Goal: Transaction & Acquisition: Purchase product/service

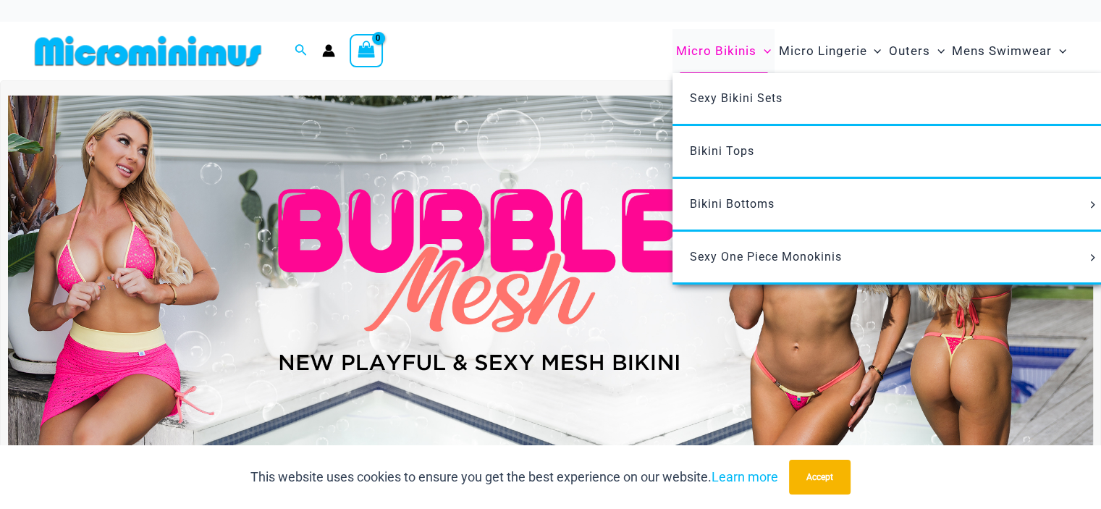
click at [735, 54] on span "Micro Bikinis" at bounding box center [716, 51] width 80 height 37
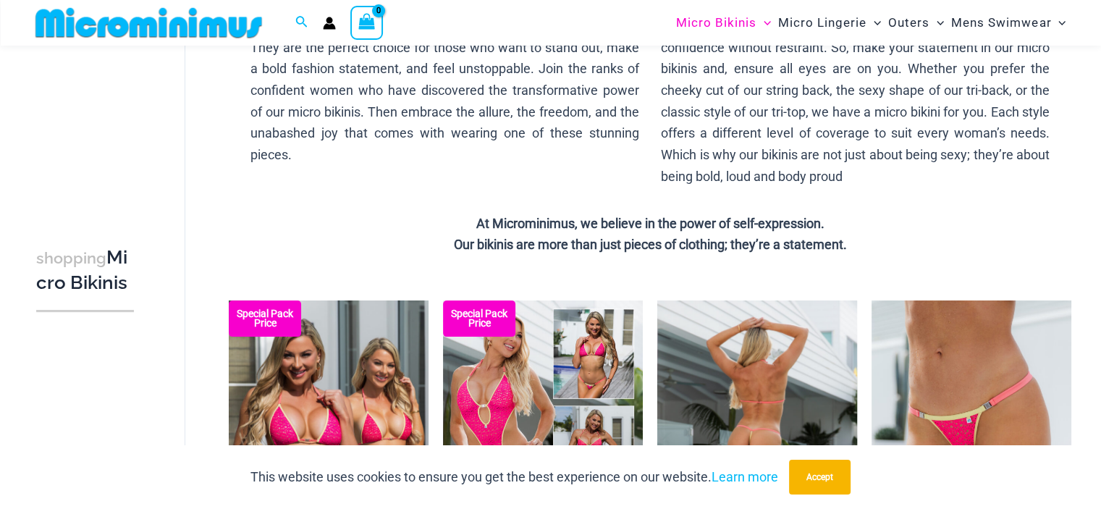
scroll to position [348, 0]
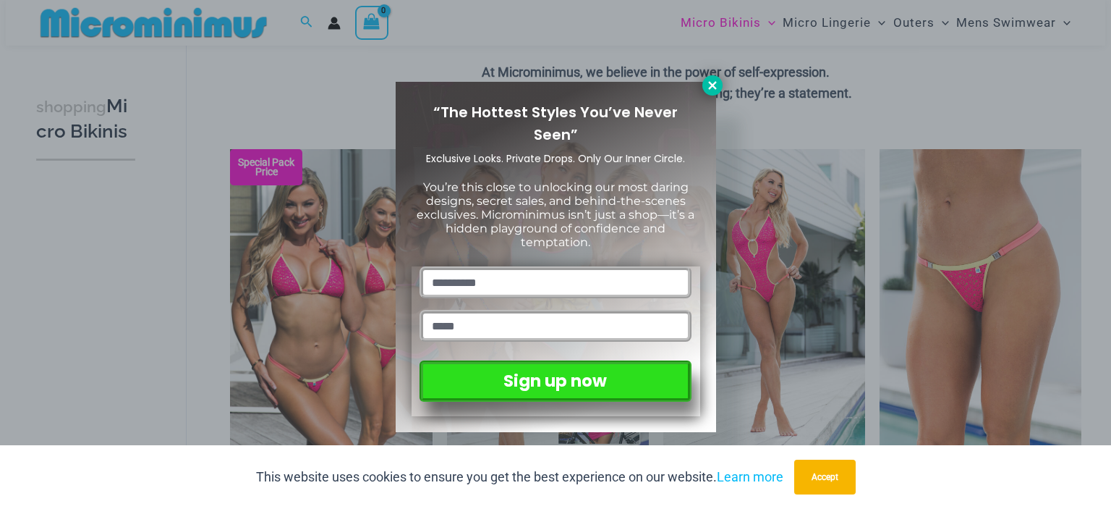
click at [712, 84] on icon at bounding box center [712, 85] width 8 height 8
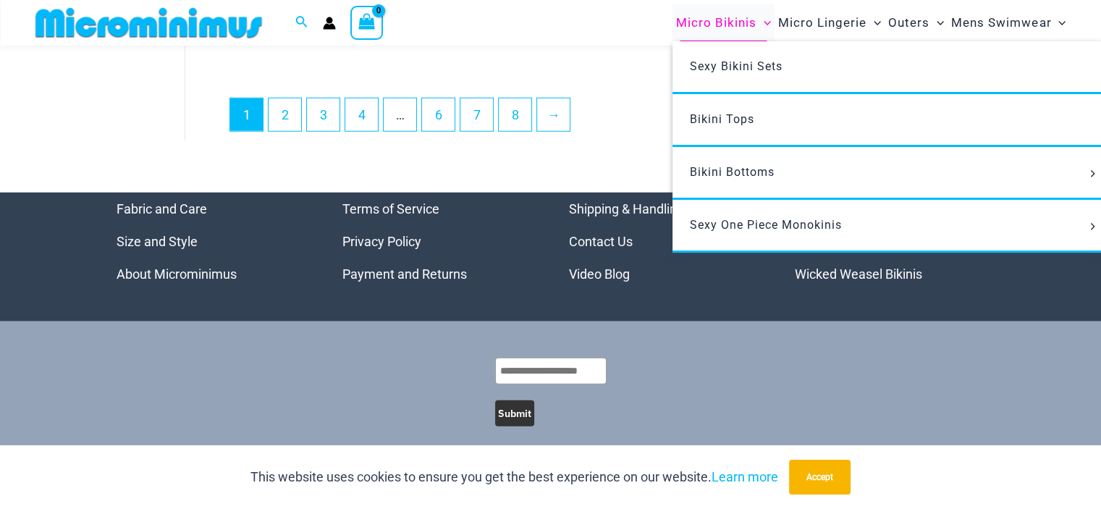
scroll to position [3873, 0]
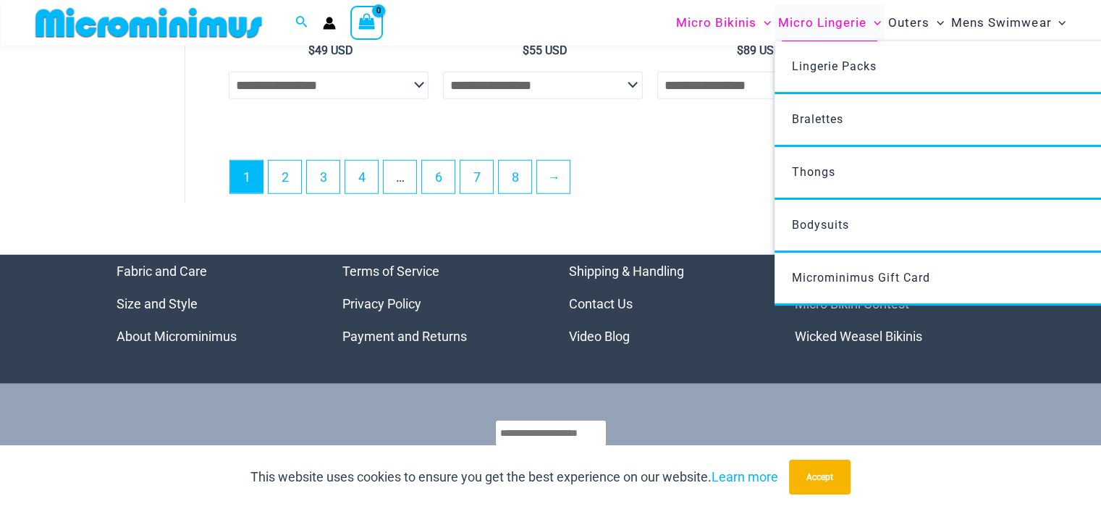
click at [794, 18] on span "Micro Lingerie" at bounding box center [822, 22] width 88 height 37
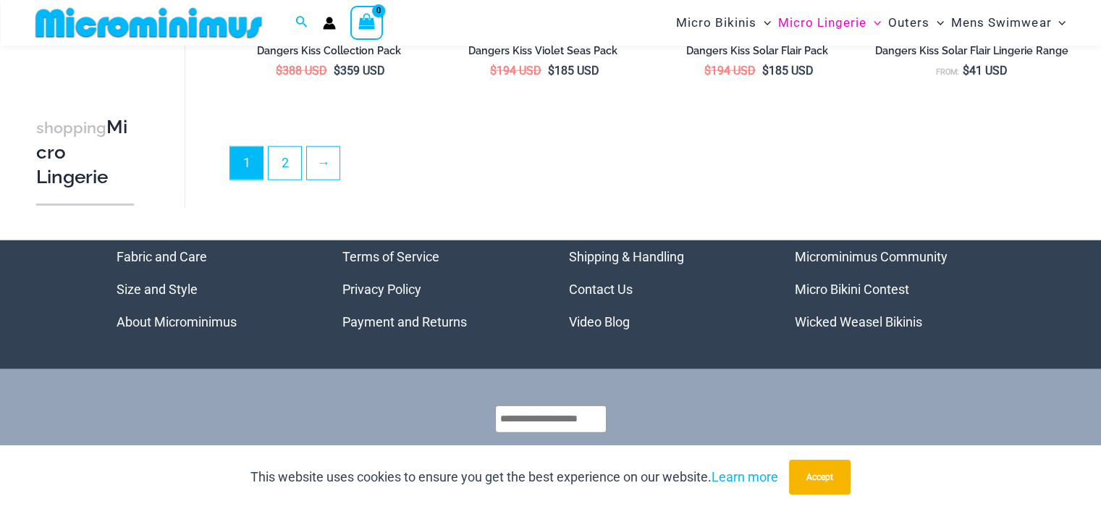
scroll to position [3696, 0]
